Goal: Obtain resource: Download file/media

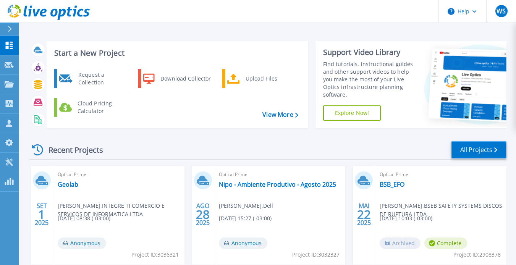
click at [476, 149] on link "All Projects" at bounding box center [478, 149] width 55 height 17
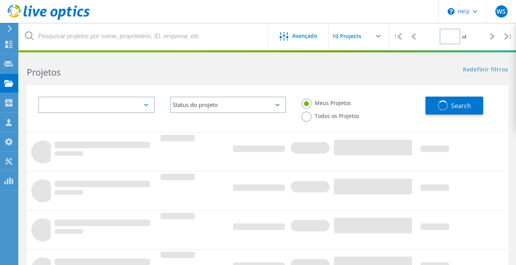
type input "1"
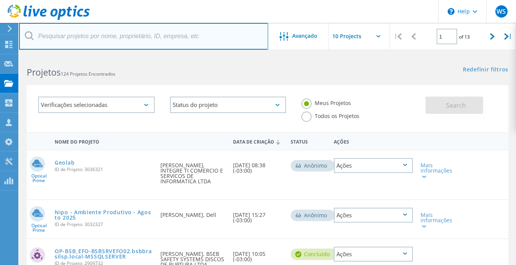
click at [124, 40] on input "text" at bounding box center [143, 36] width 249 height 27
click at [106, 40] on input "text" at bounding box center [143, 36] width 249 height 27
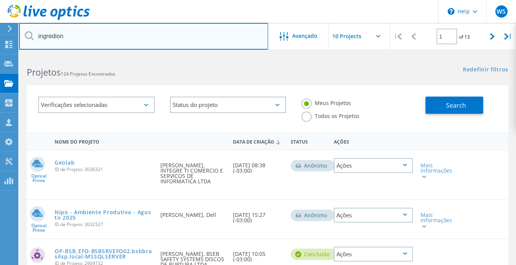
type input "ingredion"
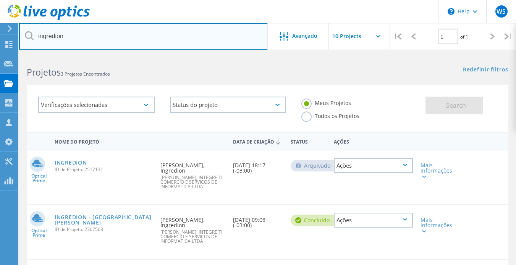
scroll to position [96, 0]
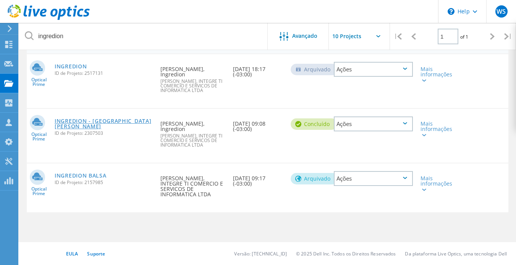
click at [113, 118] on link "INGREDION - [GEOGRAPHIC_DATA]" at bounding box center [104, 123] width 98 height 11
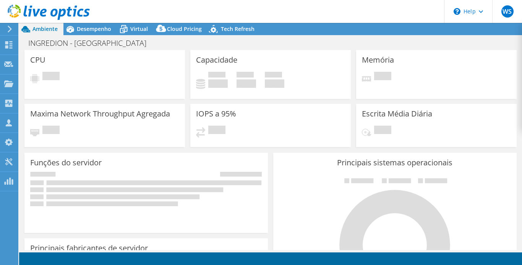
select select "USD"
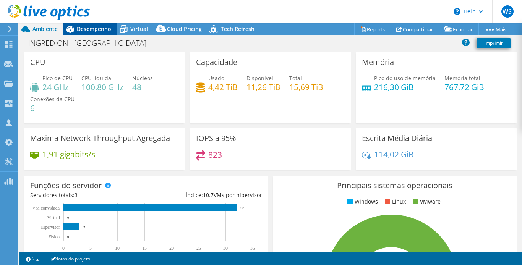
click at [81, 28] on span "Desempenho" at bounding box center [94, 28] width 34 height 7
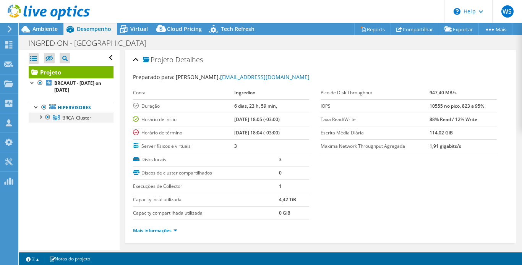
click at [40, 116] on div at bounding box center [40, 117] width 8 height 8
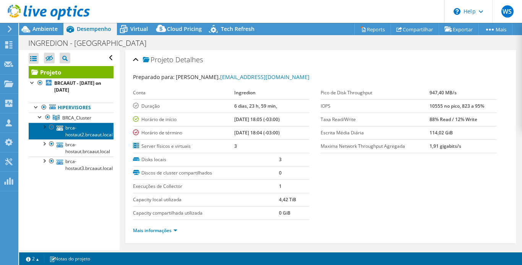
click at [90, 132] on link "brca-hostaut2.brcaaut.local" at bounding box center [71, 131] width 85 height 17
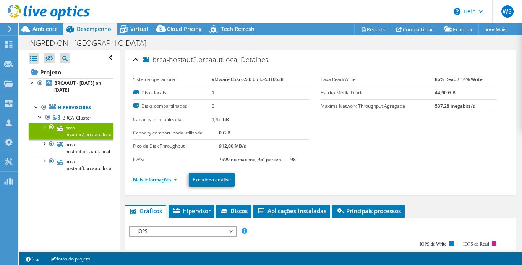
click at [176, 181] on link "Mais informações" at bounding box center [155, 179] width 44 height 6
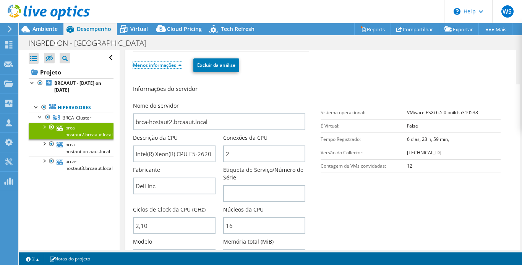
scroll to position [153, 0]
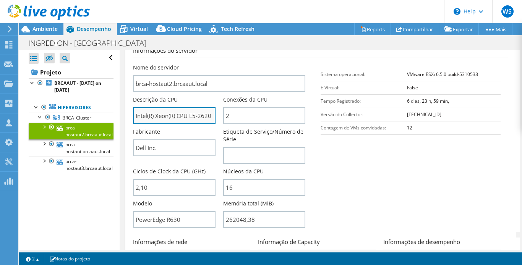
click at [170, 116] on input "Intel(R) Xeon(R) CPU E5-2620 v4 @ 2.10GHz 2.10 GHz" at bounding box center [174, 115] width 82 height 17
drag, startPoint x: 135, startPoint y: 116, endPoint x: 270, endPoint y: 117, distance: 135.2
click at [270, 64] on div "Nome do servidor brca-hostaut2.brcaaut.local Descrição da CPU Intel(R) Xeon(R) …" at bounding box center [223, 64] width 180 height 0
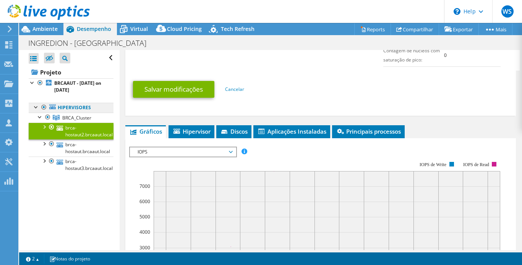
scroll to position [0, 0]
click at [76, 108] on link "Hipervisores" at bounding box center [71, 108] width 85 height 10
click at [76, 116] on span "BRCA_Cluster" at bounding box center [76, 118] width 29 height 6
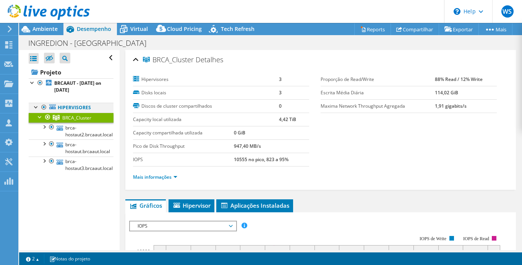
click at [35, 105] on div at bounding box center [36, 107] width 8 height 8
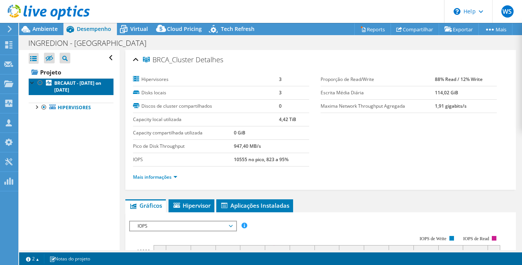
click at [67, 84] on b "BRCAAUT - [DATE] on [DATE]" at bounding box center [77, 86] width 47 height 13
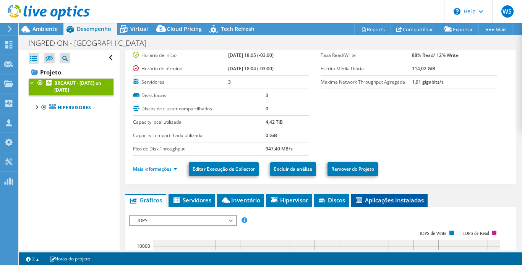
scroll to position [38, 0]
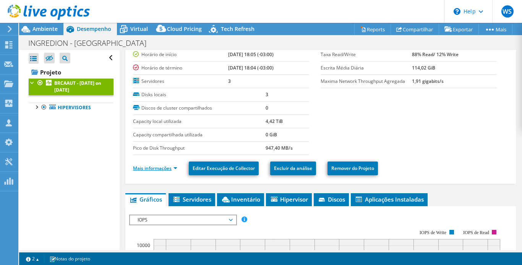
click at [176, 167] on link "Mais informações" at bounding box center [155, 168] width 44 height 6
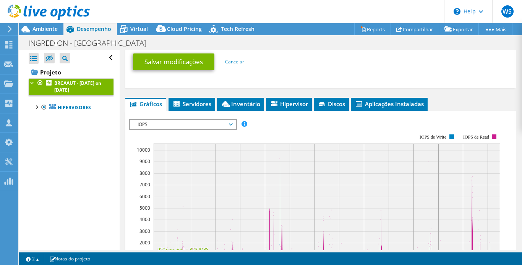
scroll to position [382, 0]
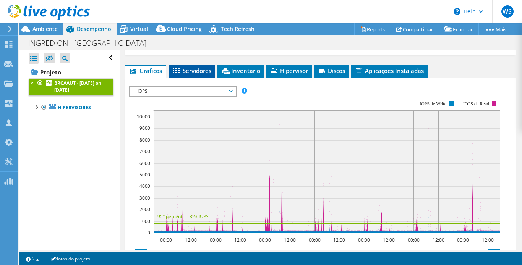
click at [201, 73] on span "Servidores" at bounding box center [191, 71] width 39 height 8
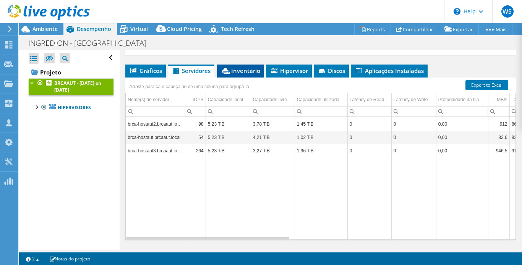
click at [236, 71] on span "Inventário" at bounding box center [240, 71] width 39 height 8
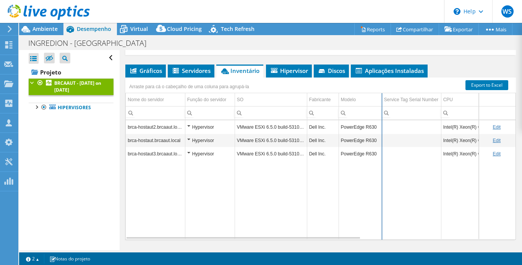
drag, startPoint x: 377, startPoint y: 99, endPoint x: 381, endPoint y: 100, distance: 4.6
click at [381, 100] on div "Arraste para cá o cabeçalho de uma coluna para agrupá-la Nome do servidor Funçã…" at bounding box center [320, 159] width 390 height 162
click at [472, 86] on link "Export to Excel" at bounding box center [486, 85] width 43 height 10
